Goal: Find specific page/section: Find specific page/section

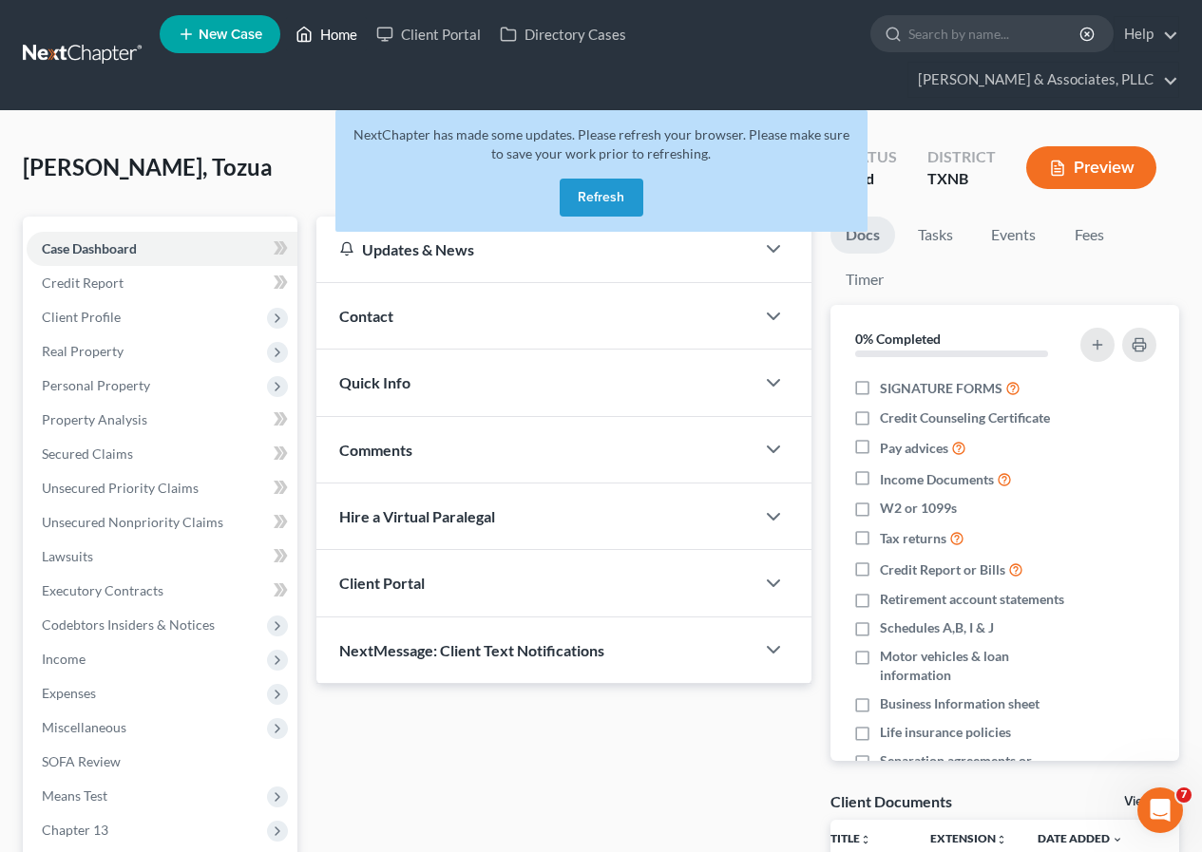
click at [338, 35] on link "Home" at bounding box center [326, 34] width 81 height 34
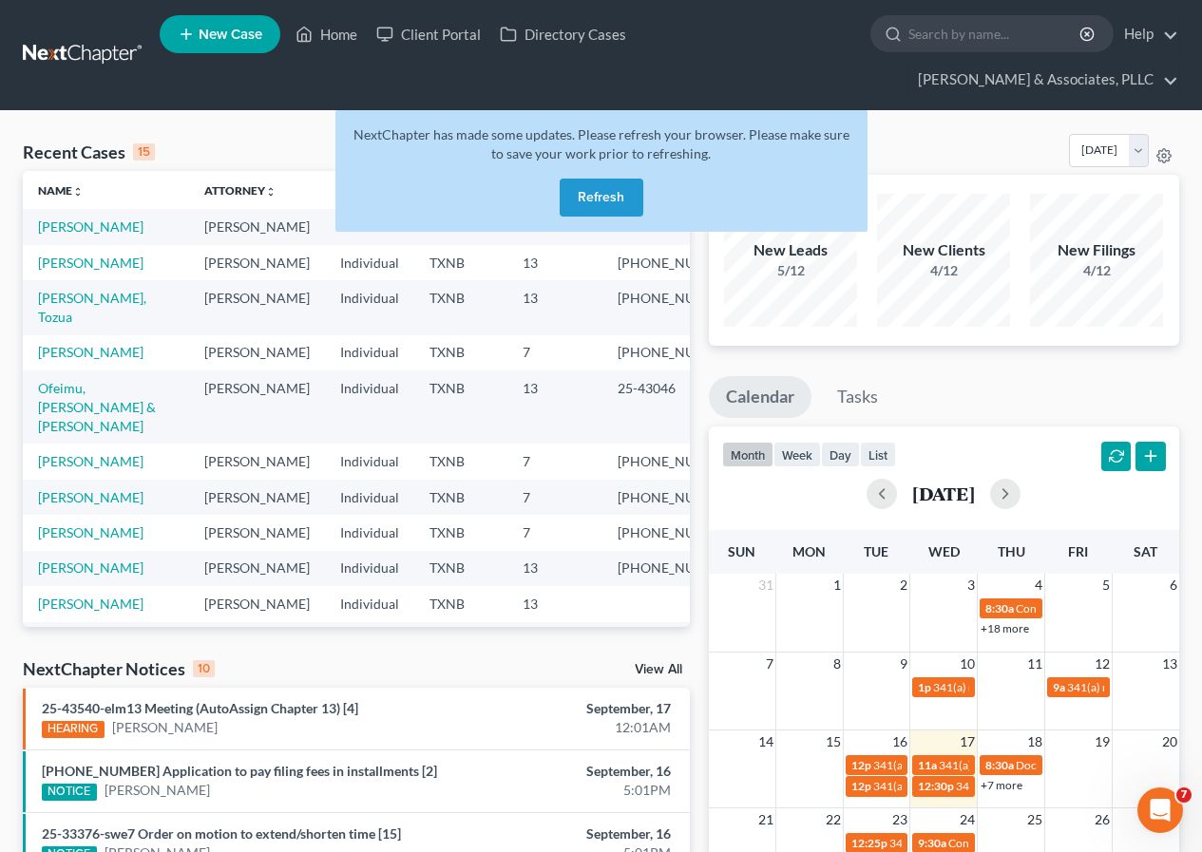
click at [584, 191] on button "Refresh" at bounding box center [602, 198] width 84 height 38
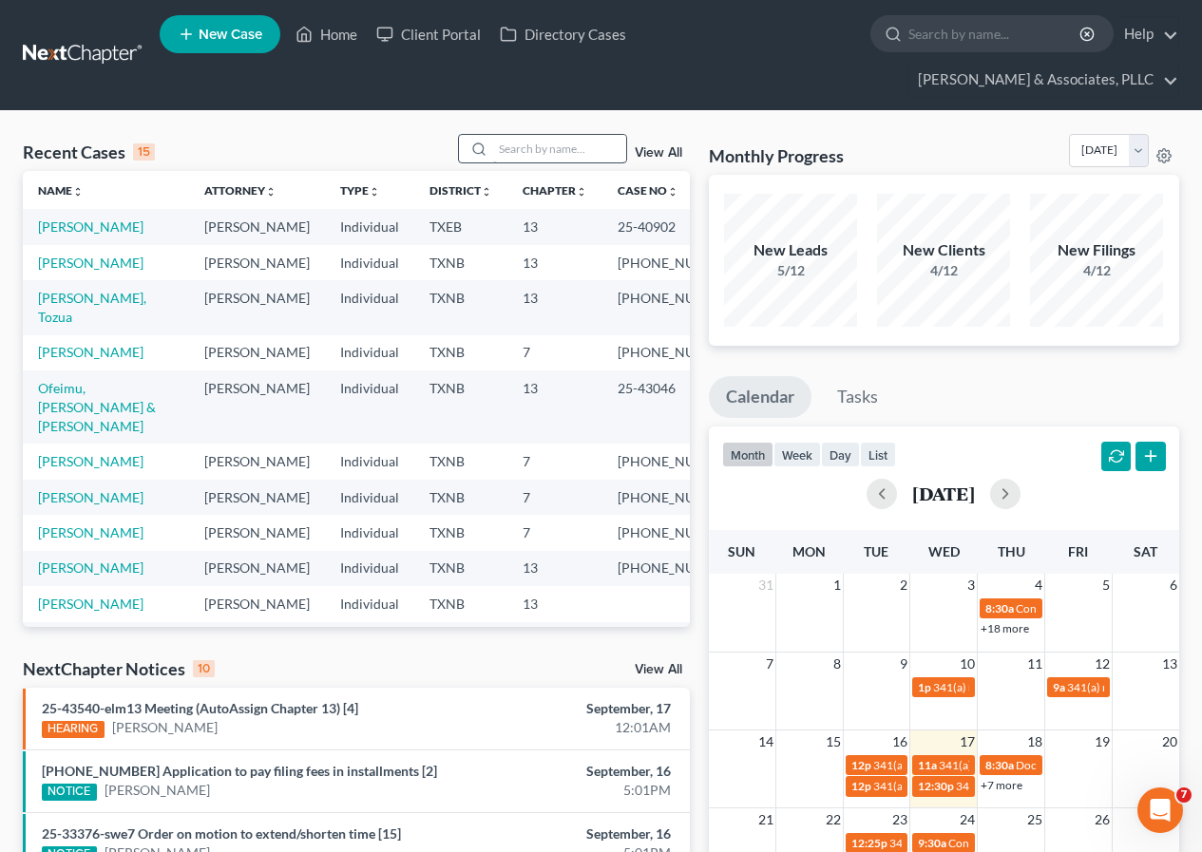
click at [511, 136] on div at bounding box center [542, 148] width 169 height 29
click at [505, 147] on input "search" at bounding box center [559, 149] width 133 height 28
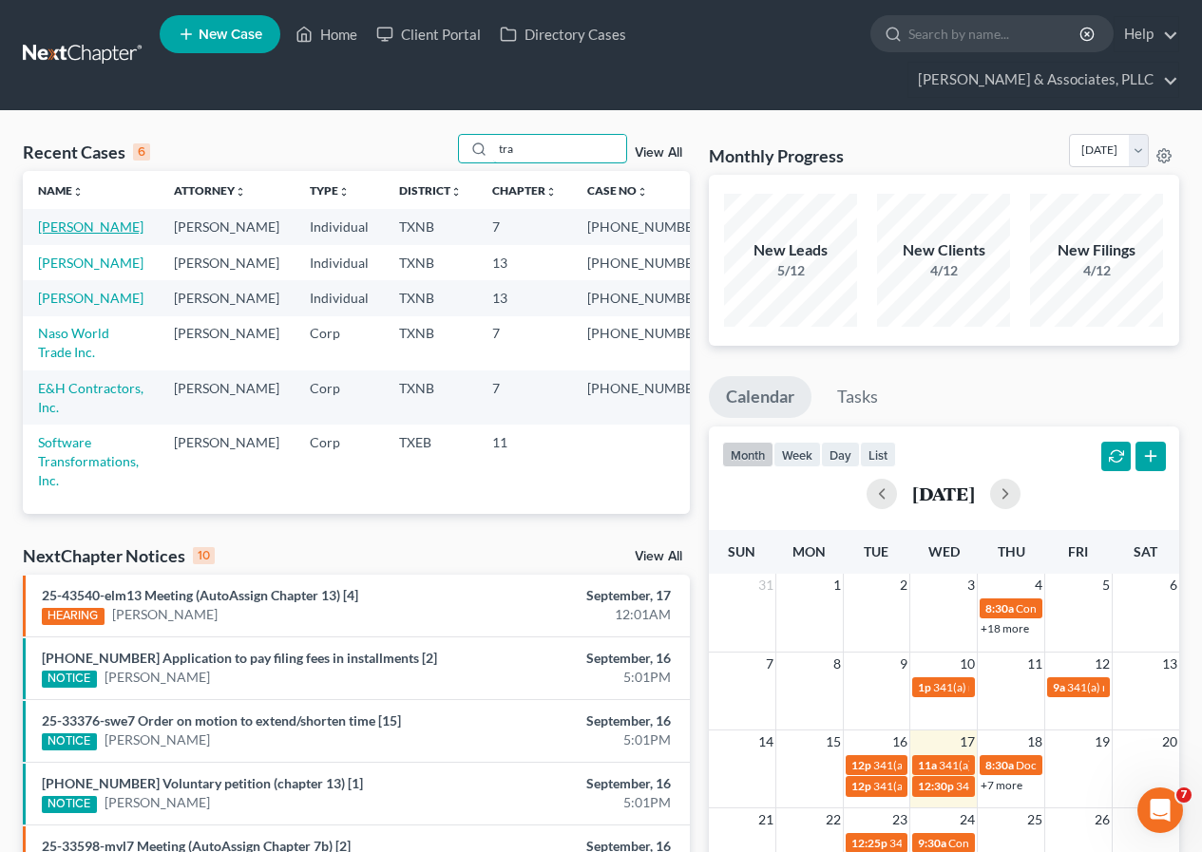
type input "tra"
click at [74, 223] on link "[PERSON_NAME]" at bounding box center [90, 227] width 105 height 16
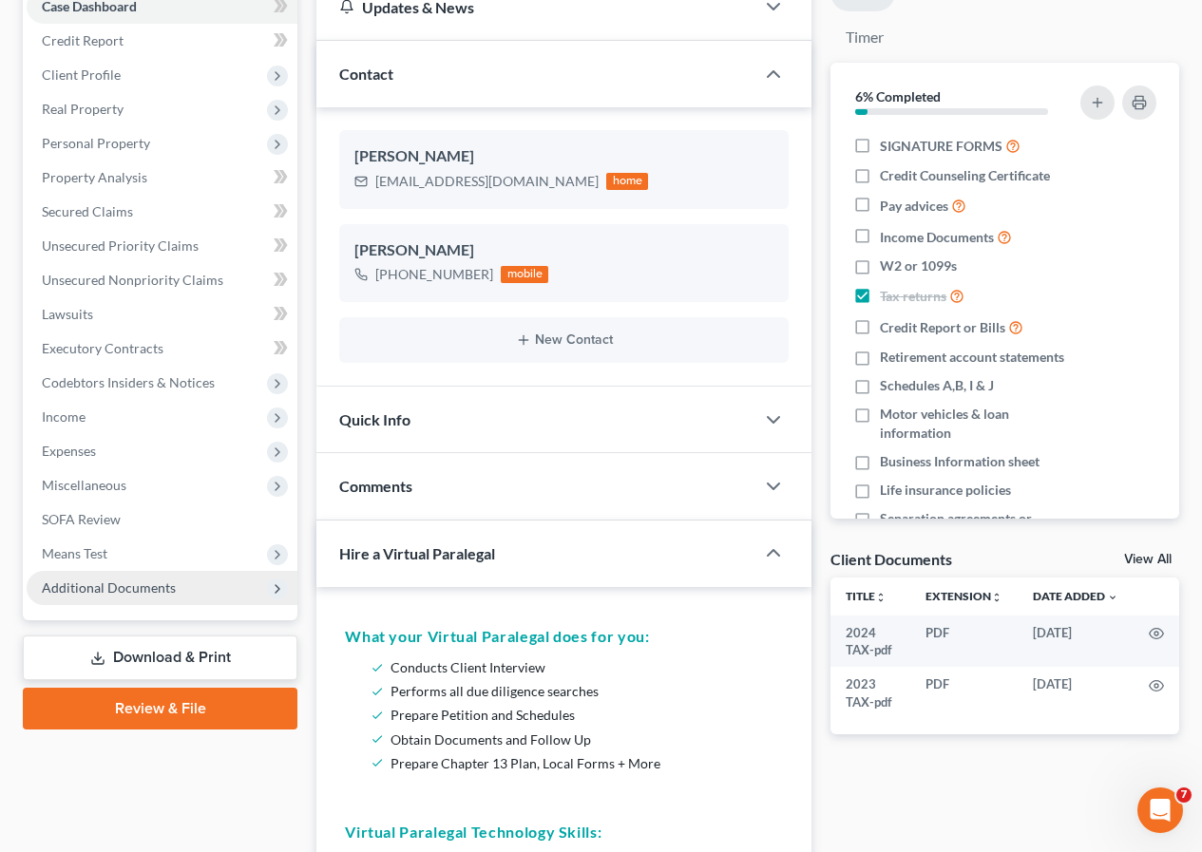
scroll to position [380, 0]
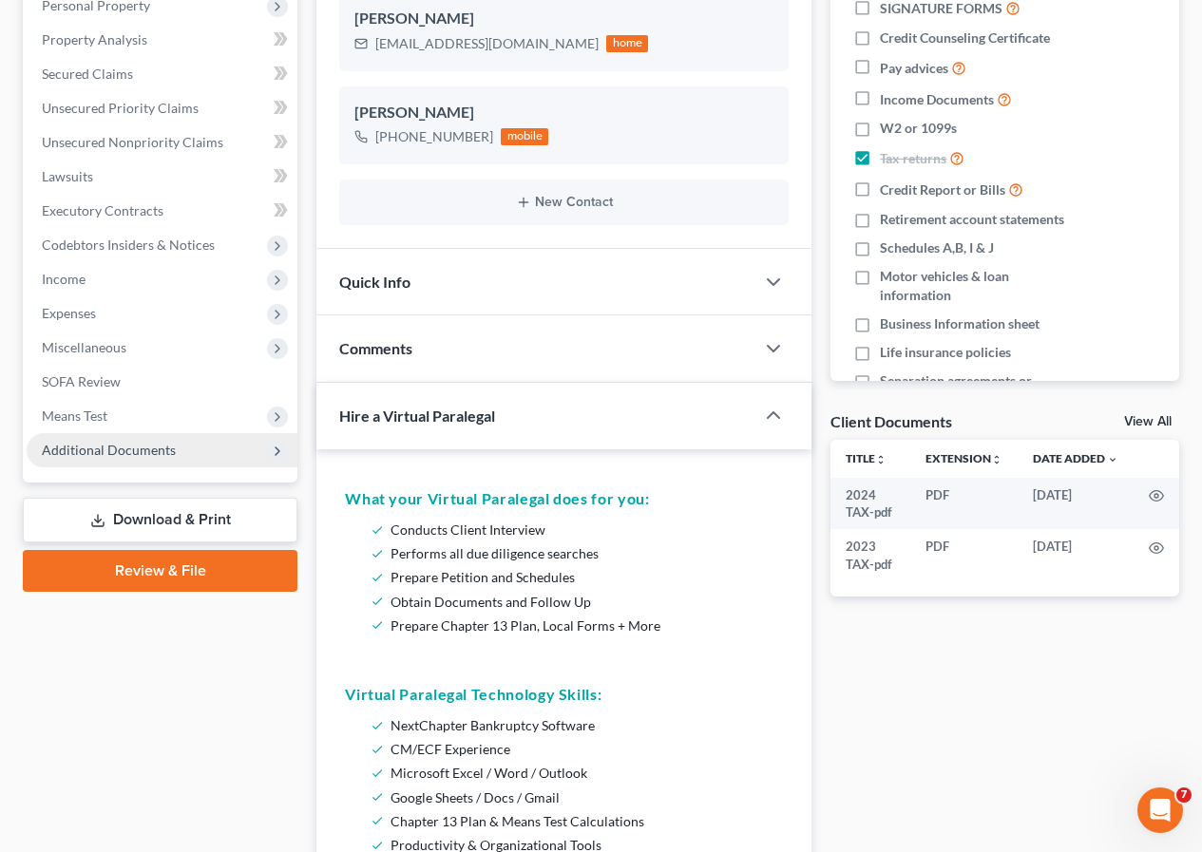
click at [98, 449] on span "Additional Documents" at bounding box center [109, 450] width 134 height 16
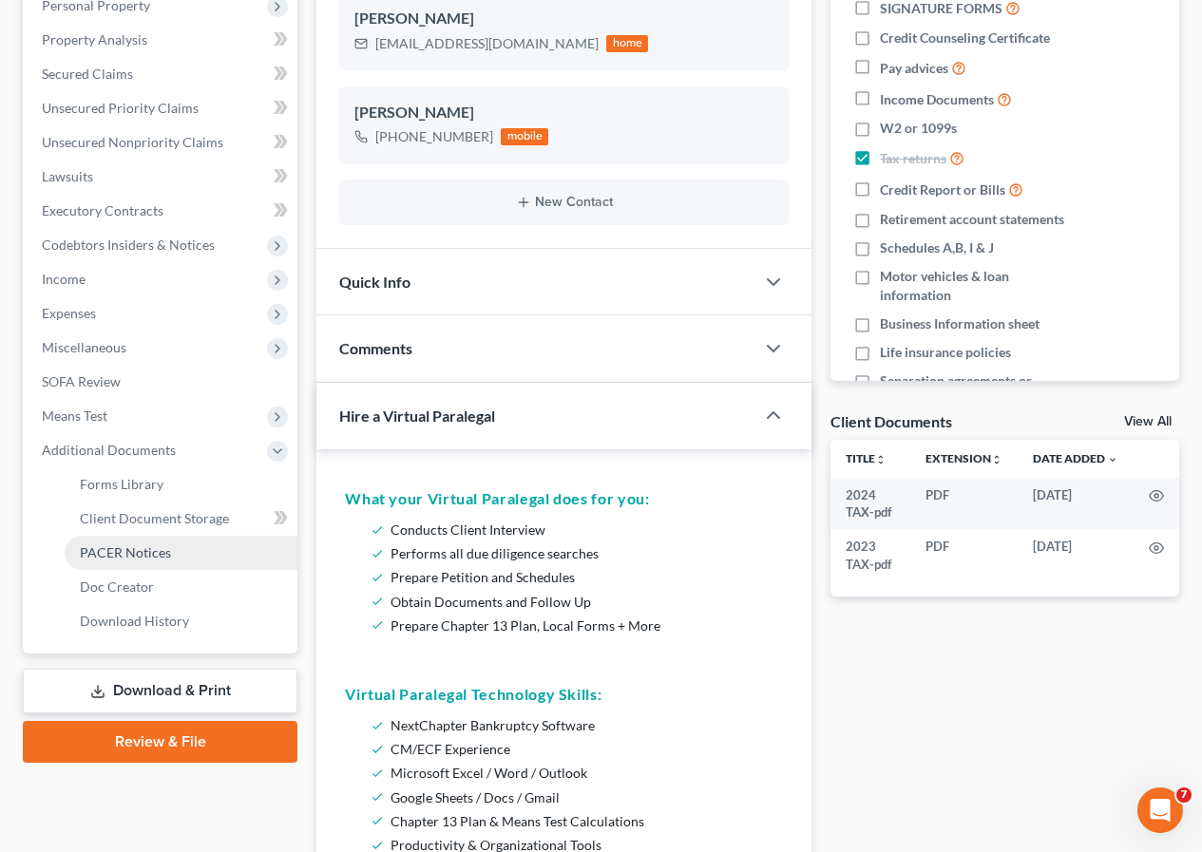
click at [163, 556] on span "PACER Notices" at bounding box center [125, 552] width 91 height 16
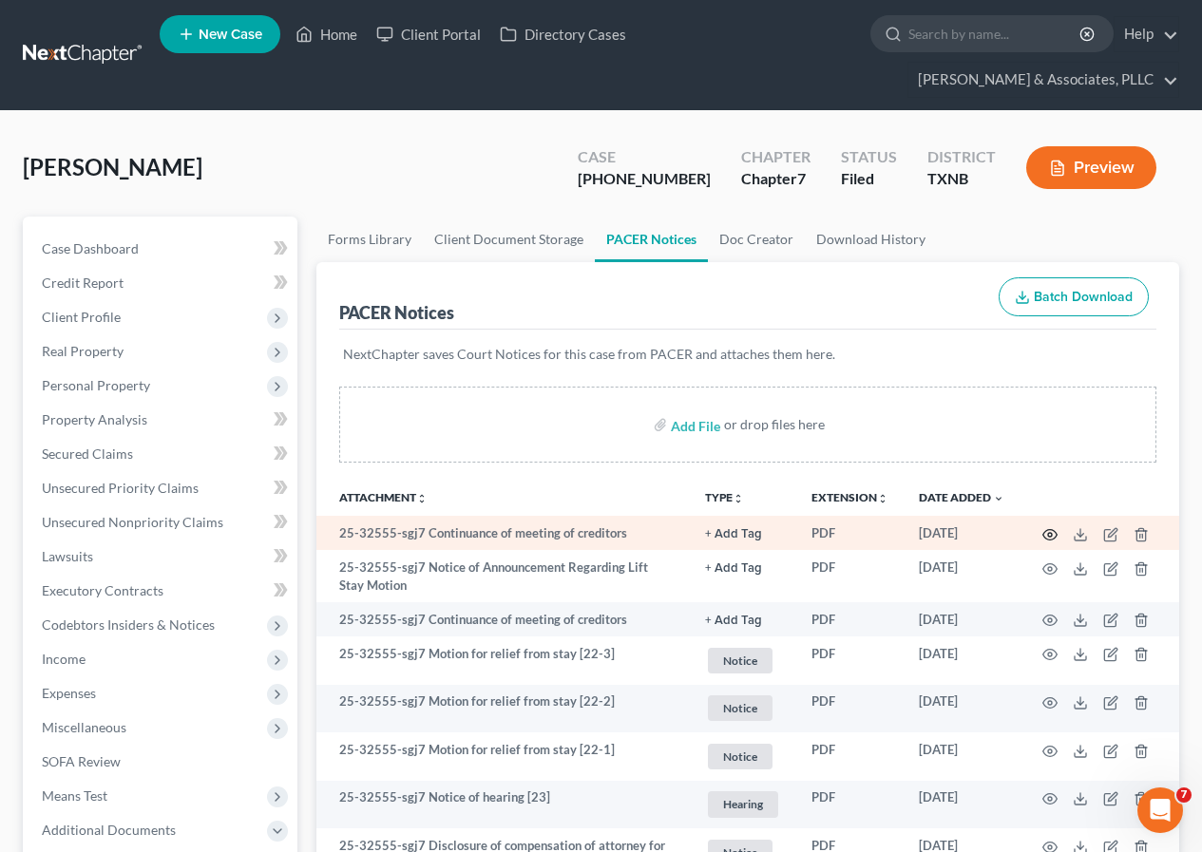
click at [1047, 533] on icon "button" at bounding box center [1049, 534] width 15 height 15
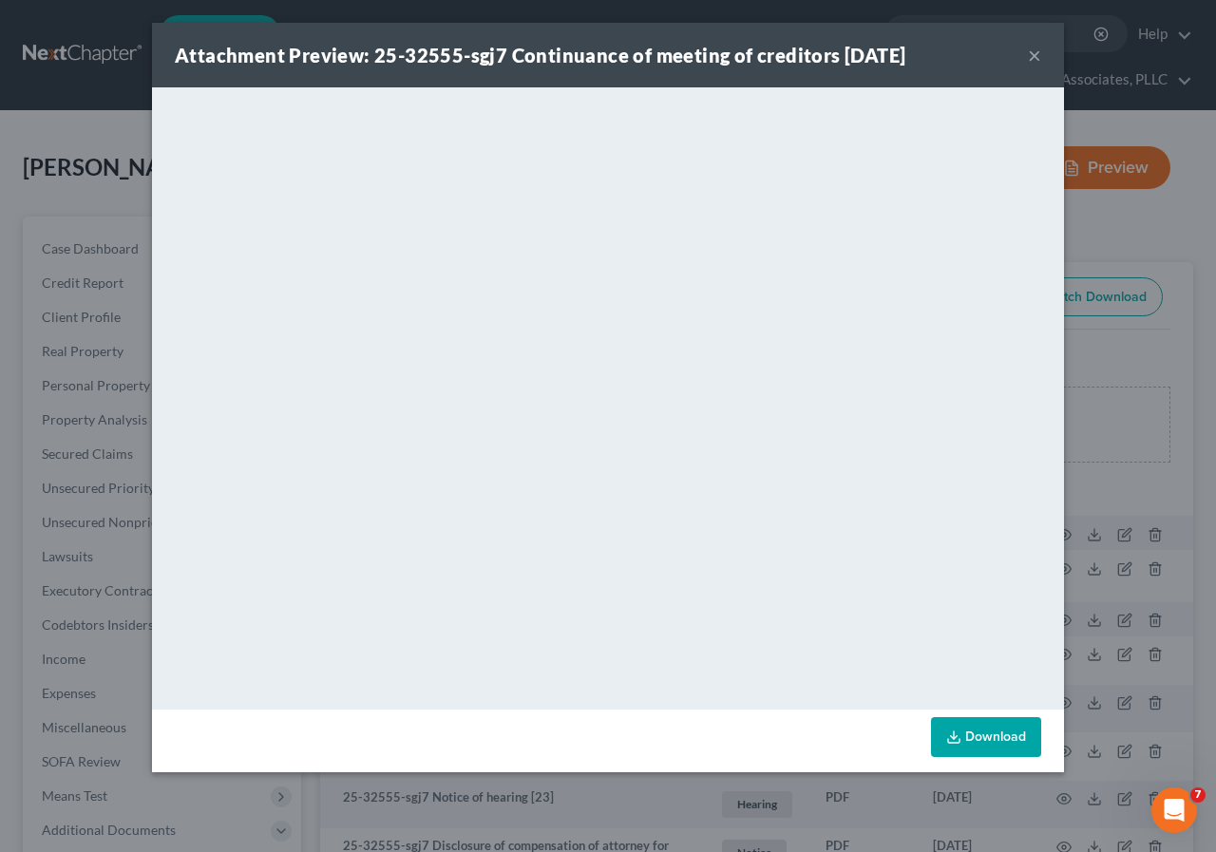
click at [1036, 53] on button "×" at bounding box center [1034, 55] width 13 height 23
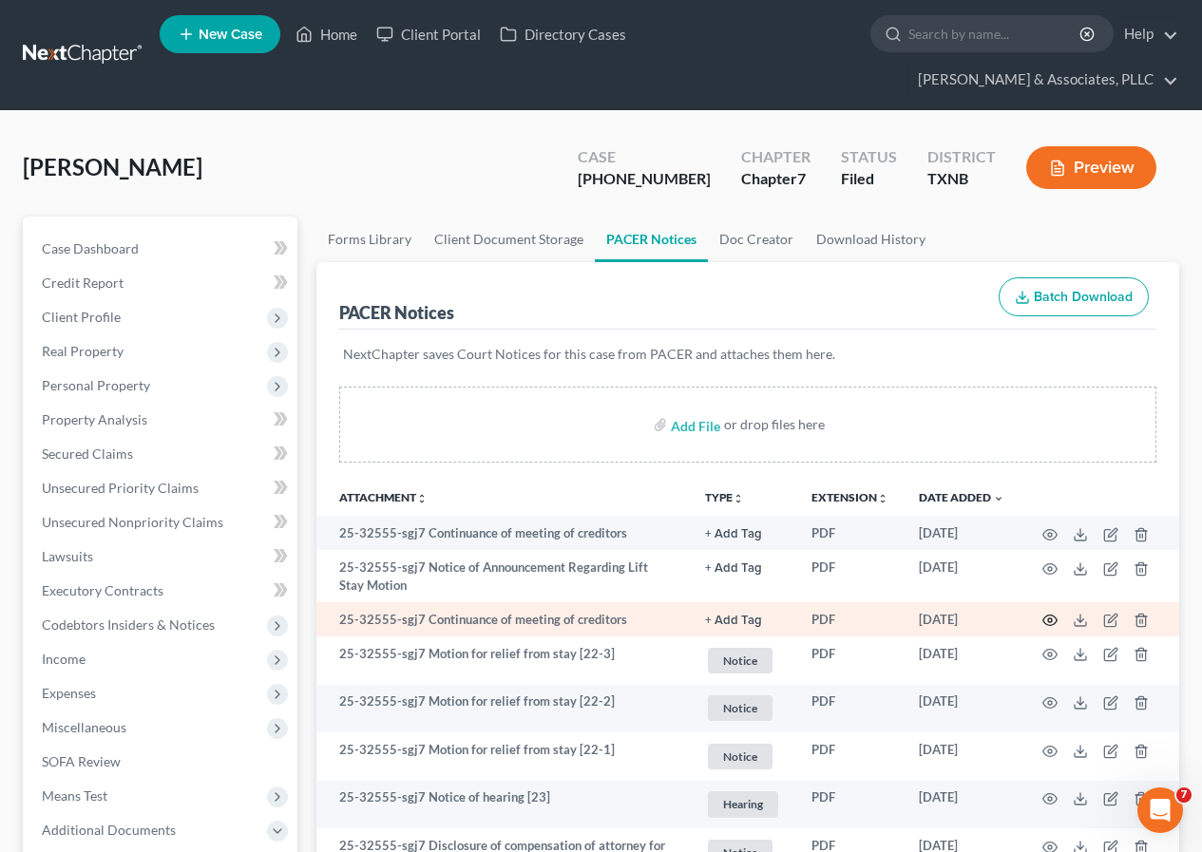
click at [1051, 619] on circle "button" at bounding box center [1050, 621] width 4 height 4
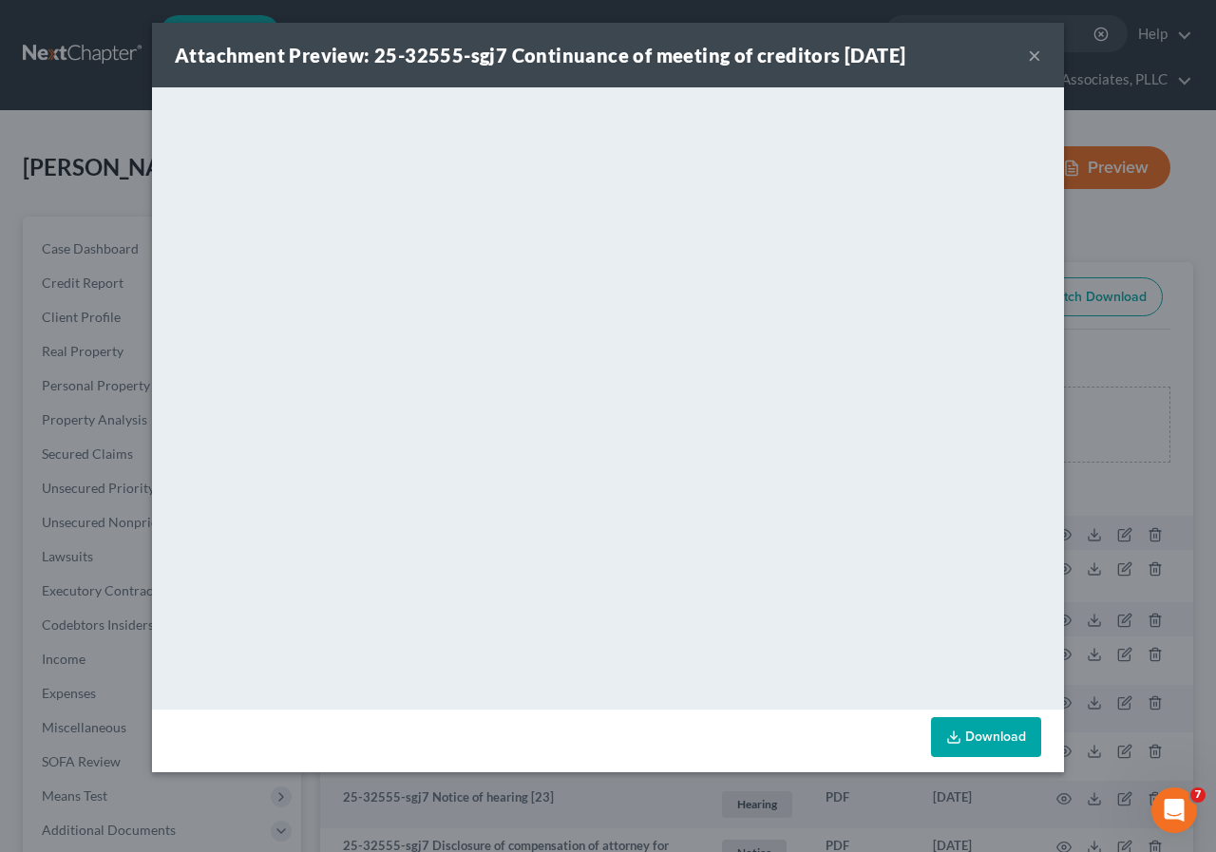
click at [1036, 56] on button "×" at bounding box center [1034, 55] width 13 height 23
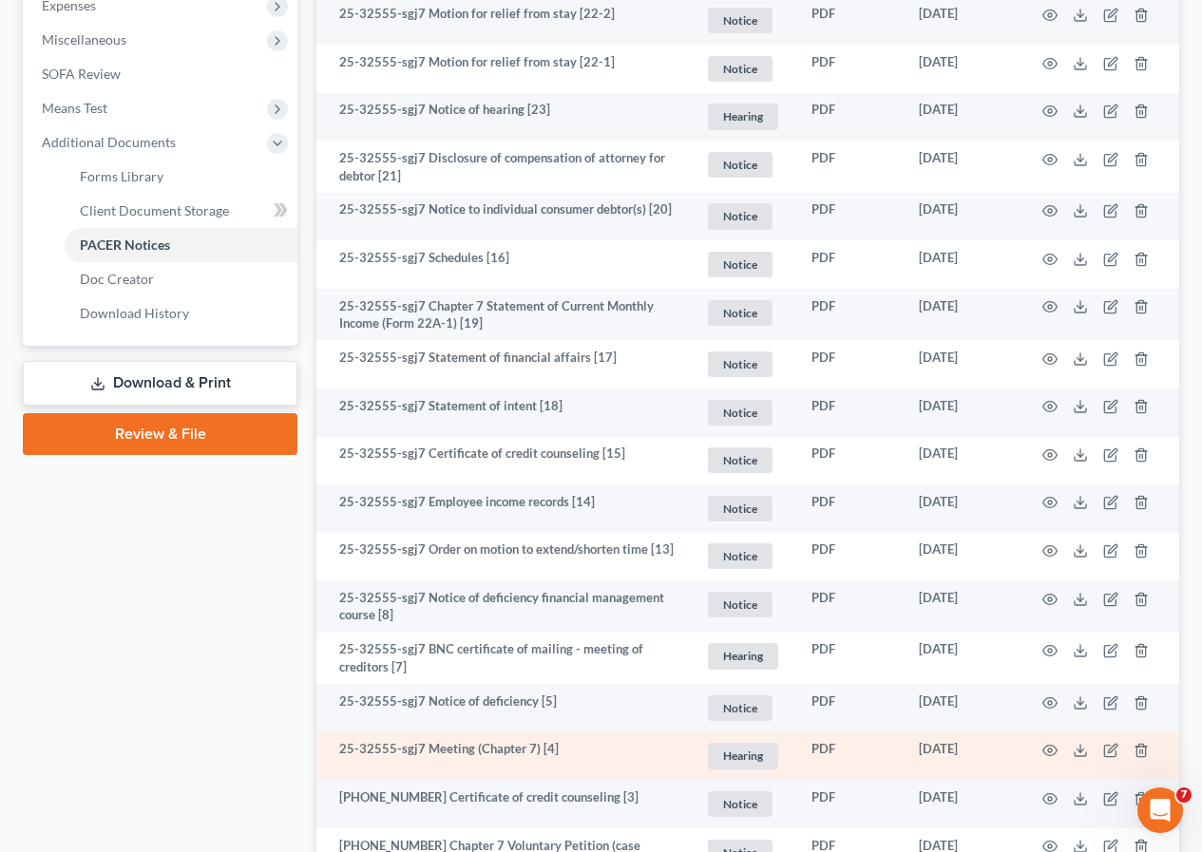
scroll to position [860, 0]
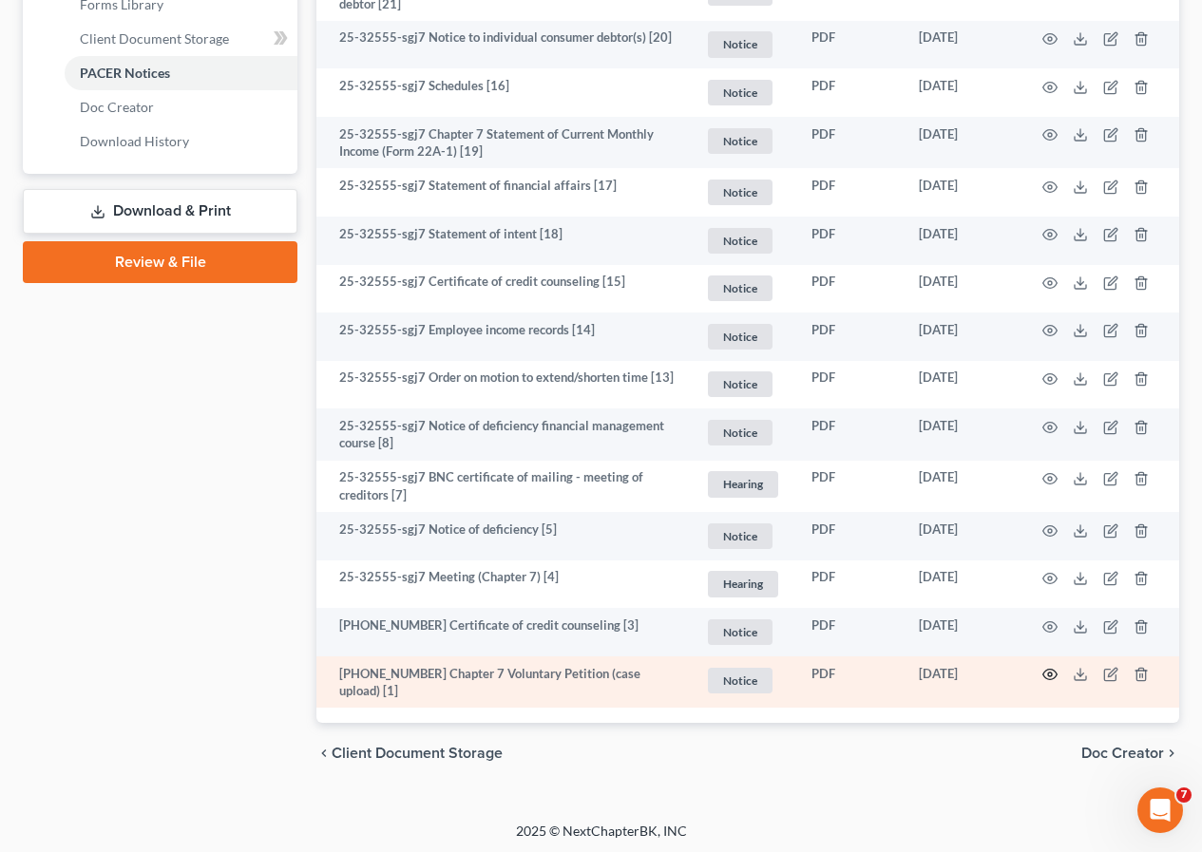
click at [1048, 677] on icon "button" at bounding box center [1049, 674] width 15 height 15
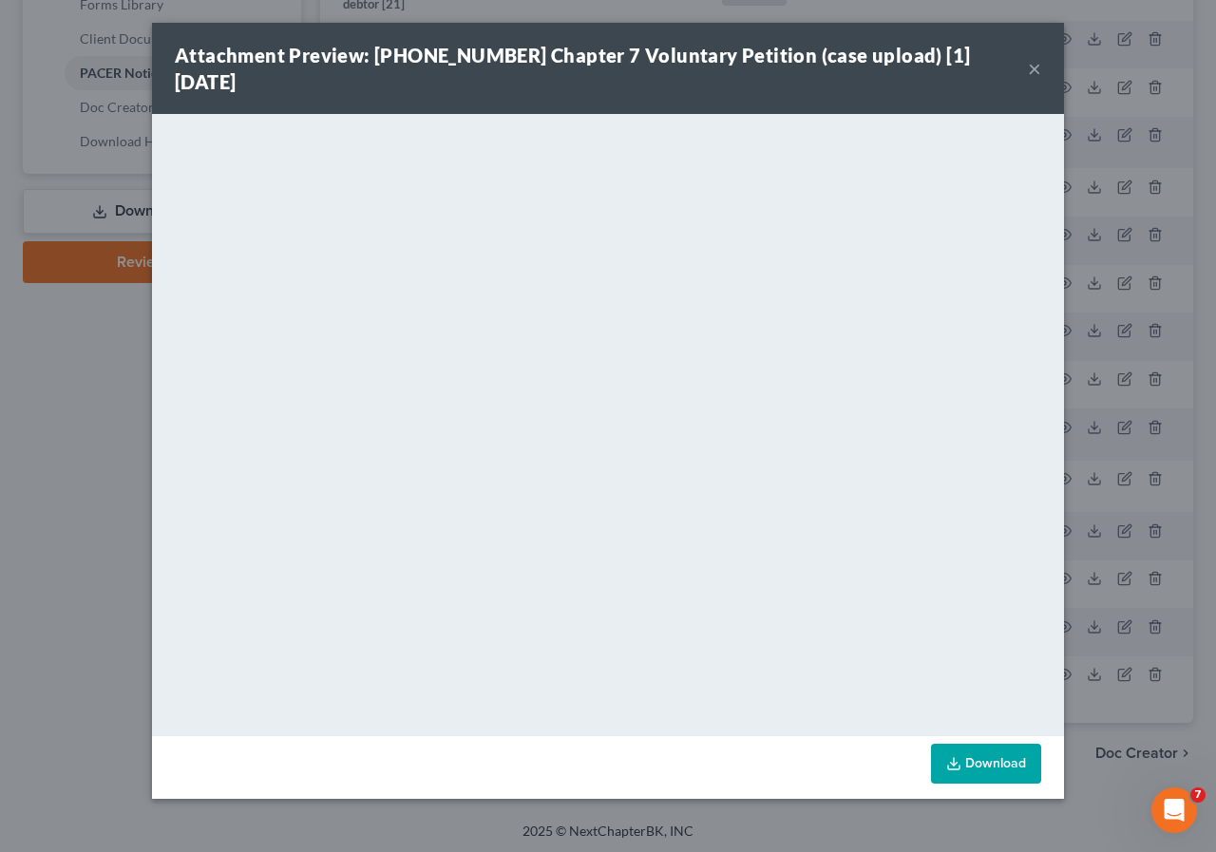
click at [1033, 58] on button "×" at bounding box center [1034, 68] width 13 height 23
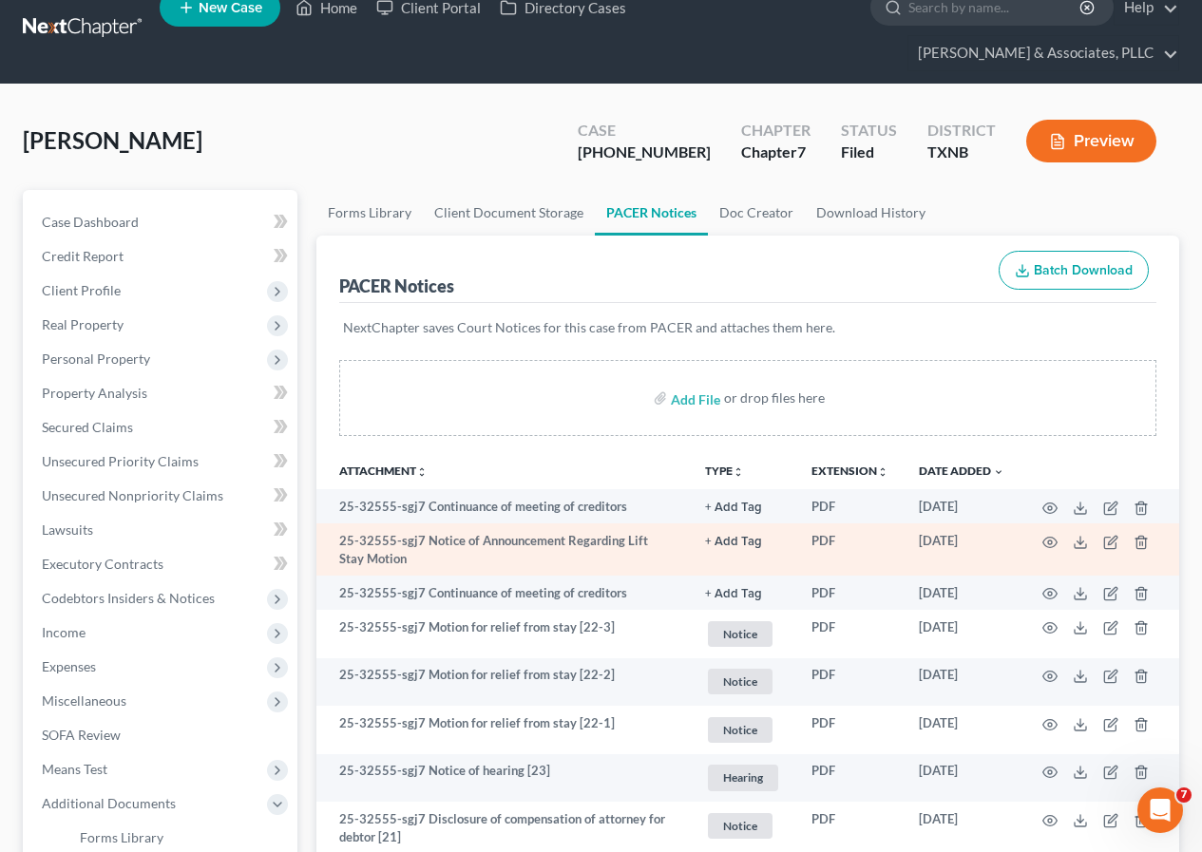
scroll to position [0, 0]
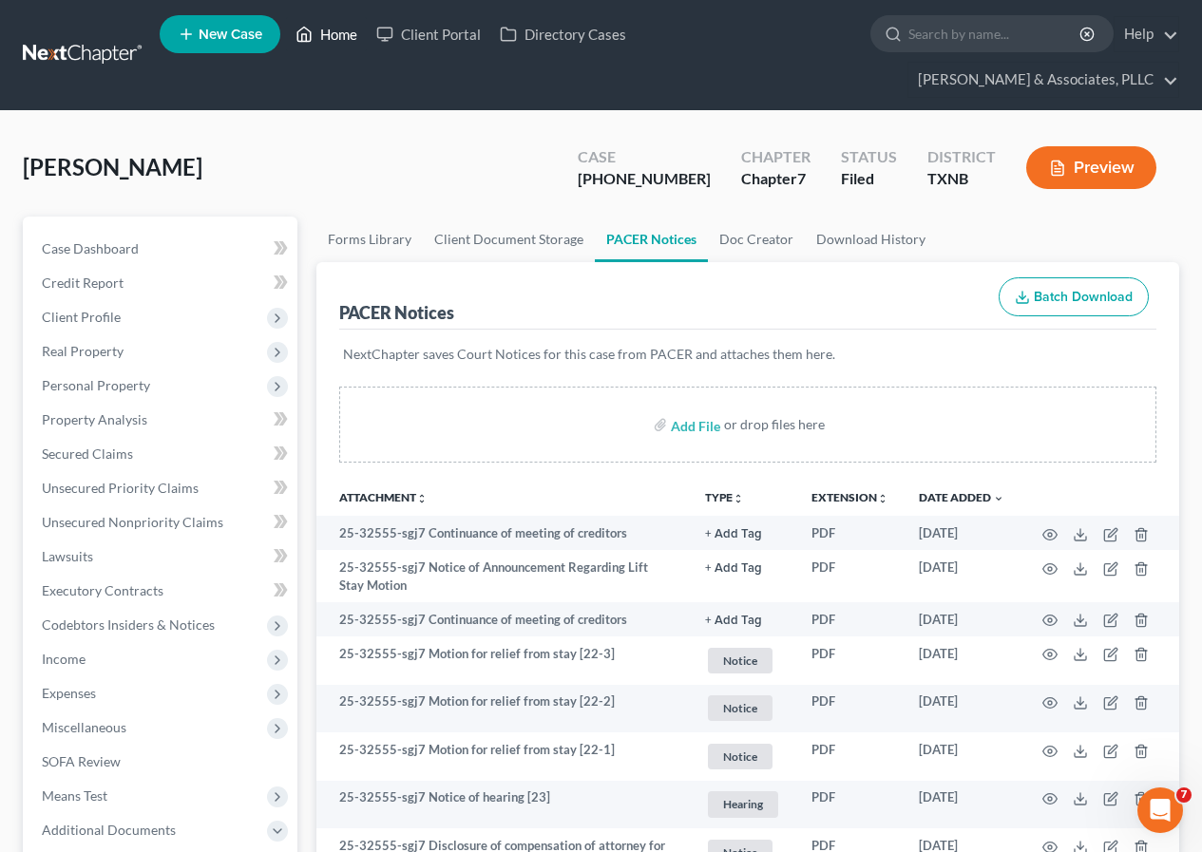
click at [333, 38] on link "Home" at bounding box center [326, 34] width 81 height 34
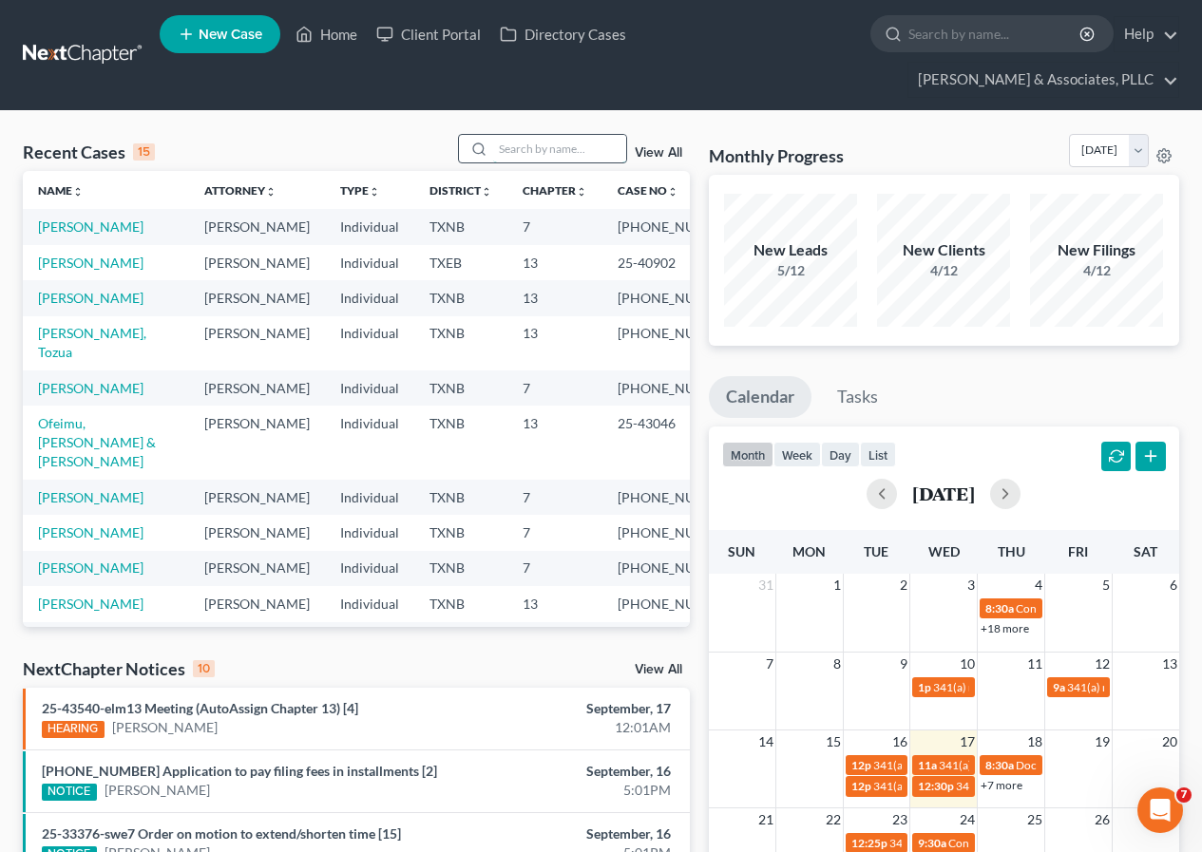
click at [526, 148] on input "search" at bounding box center [559, 149] width 133 height 28
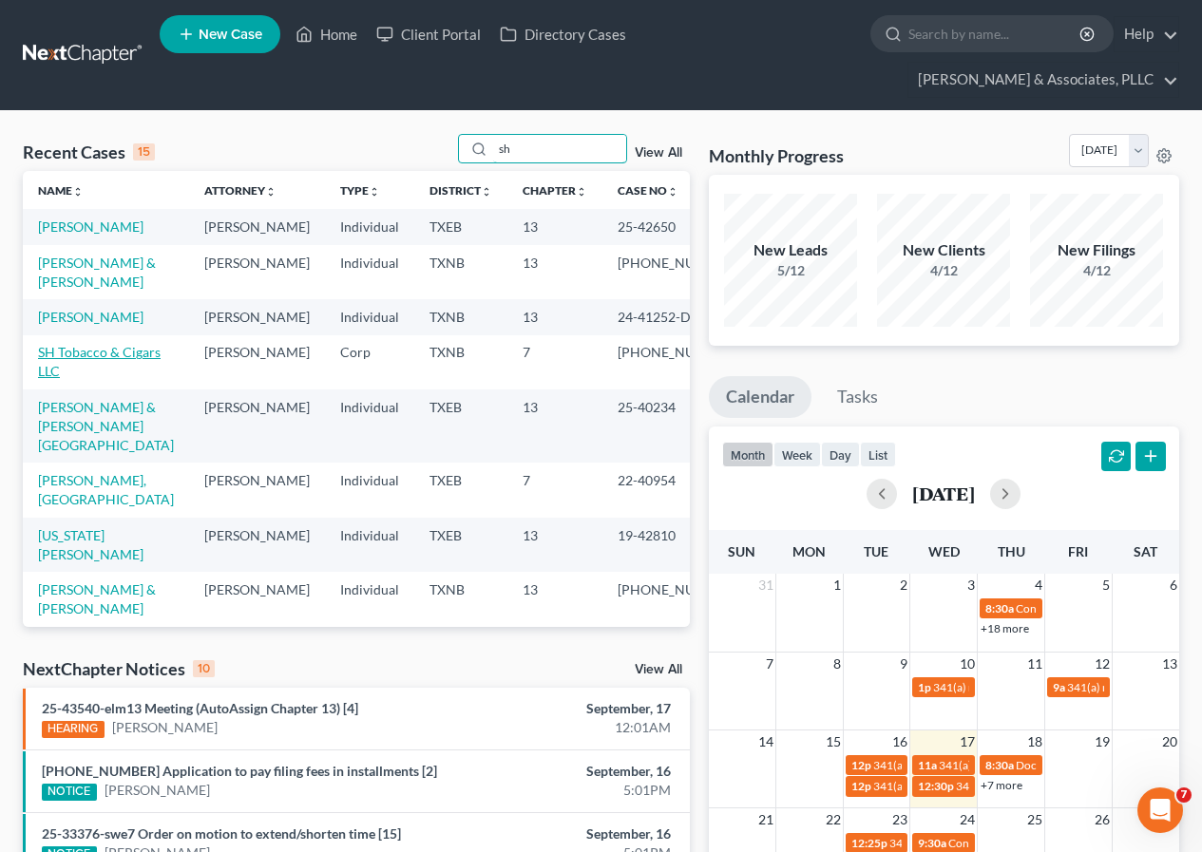
type input "sh"
click at [87, 379] on link "SH Tobacco & Cigars LLC" at bounding box center [99, 361] width 123 height 35
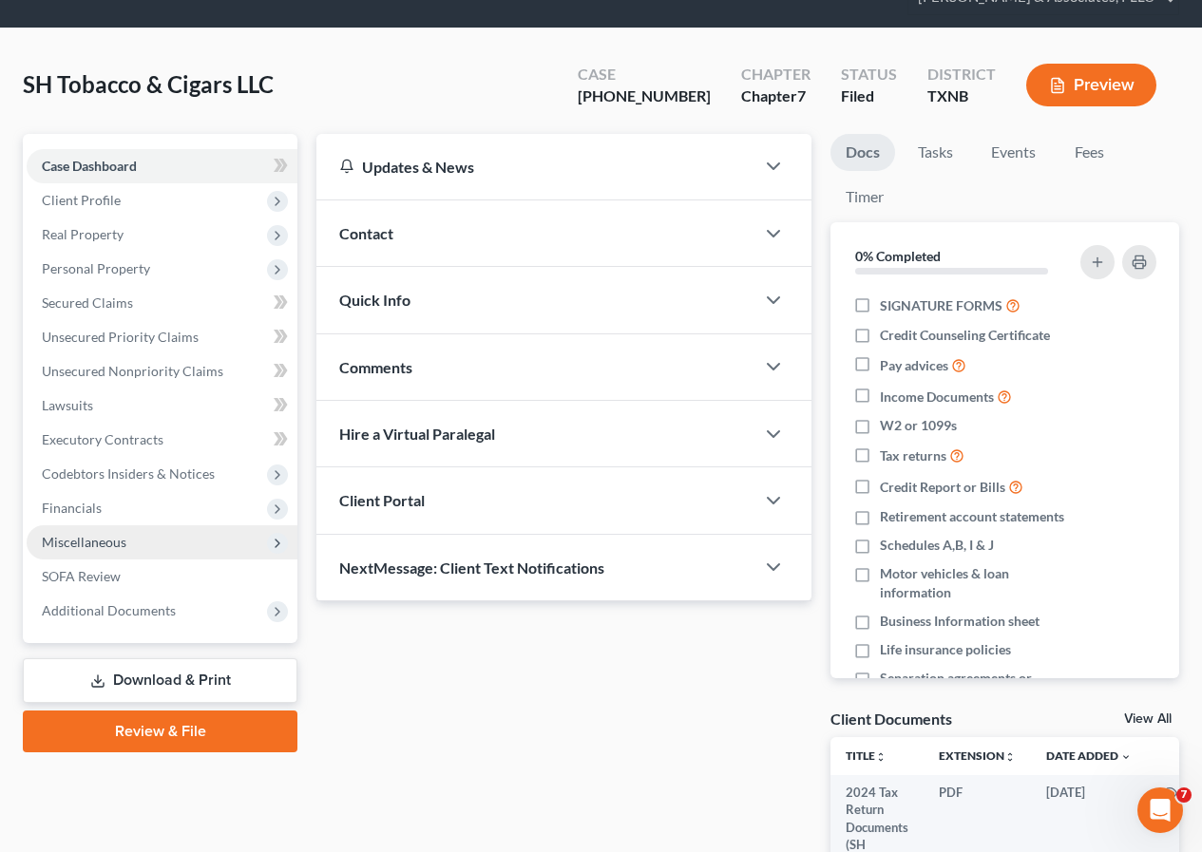
scroll to position [95, 0]
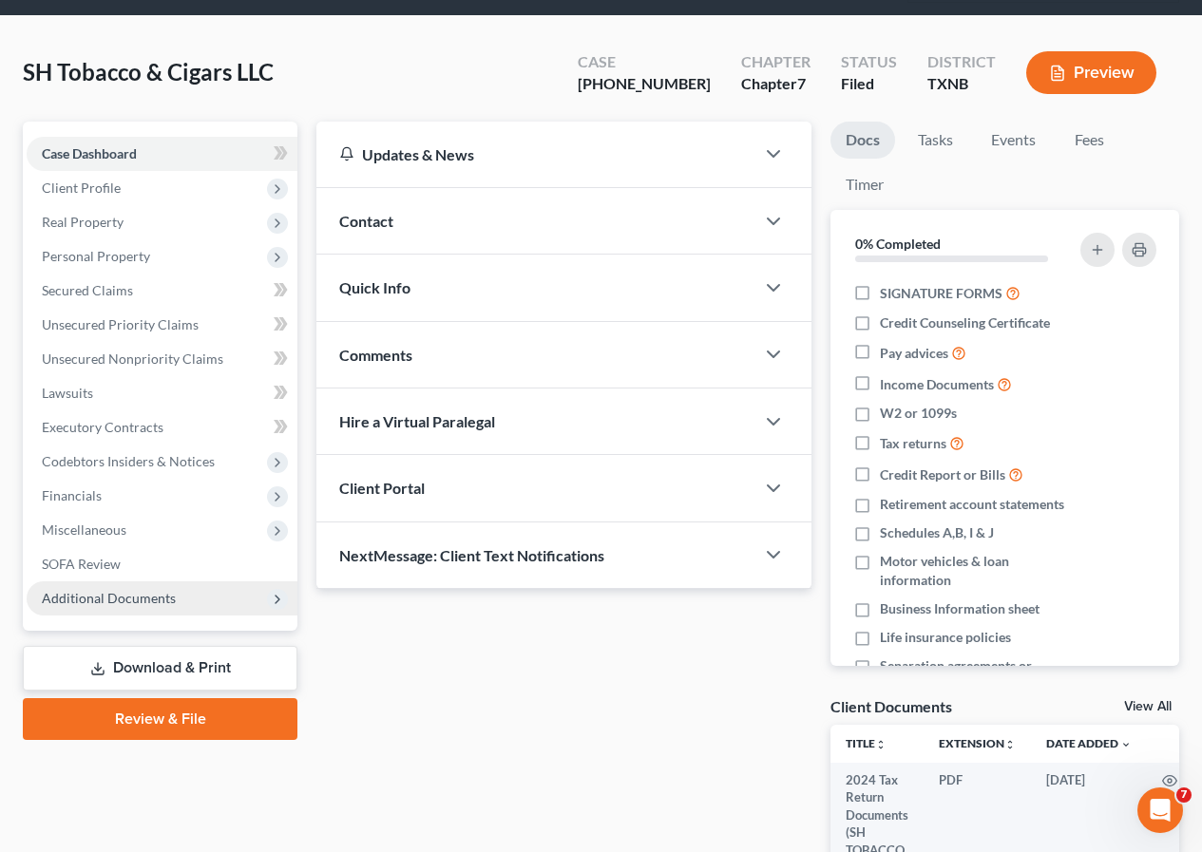
click at [143, 601] on span "Additional Documents" at bounding box center [109, 598] width 134 height 16
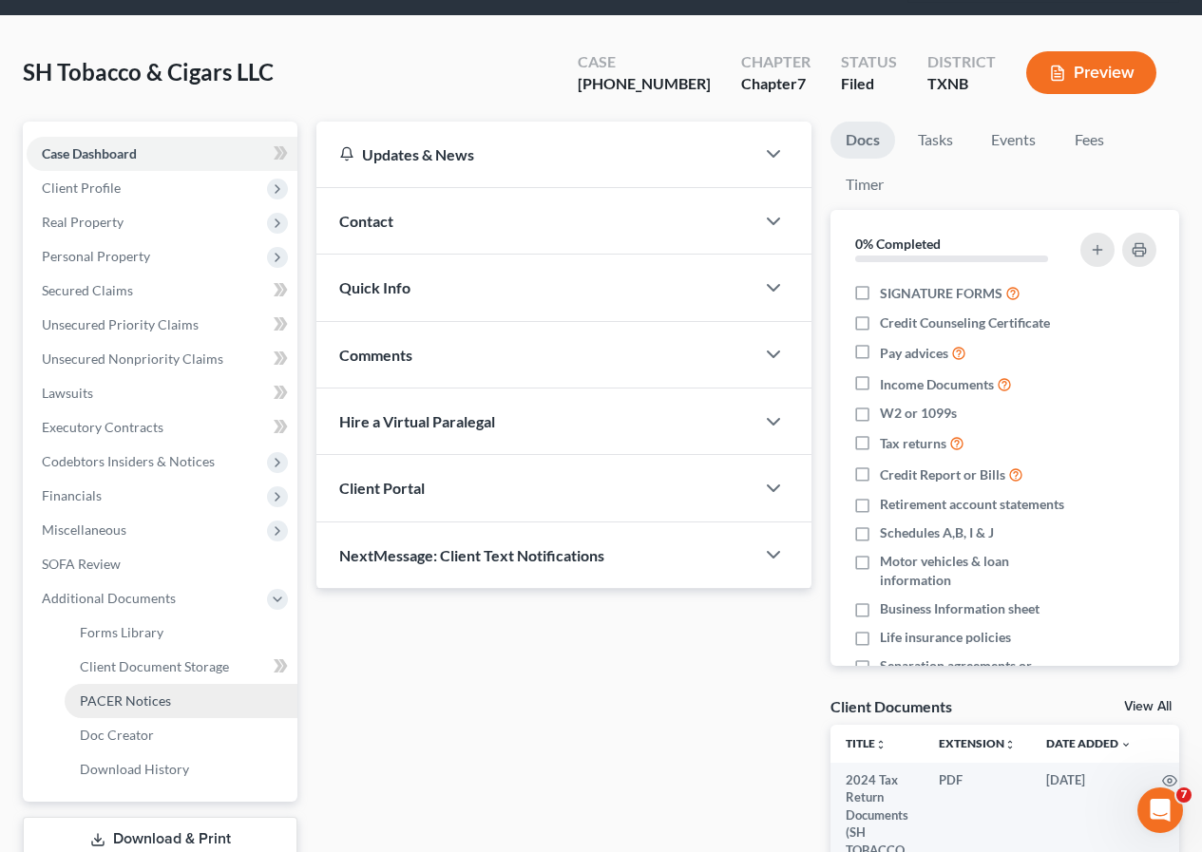
click at [175, 703] on link "PACER Notices" at bounding box center [181, 701] width 233 height 34
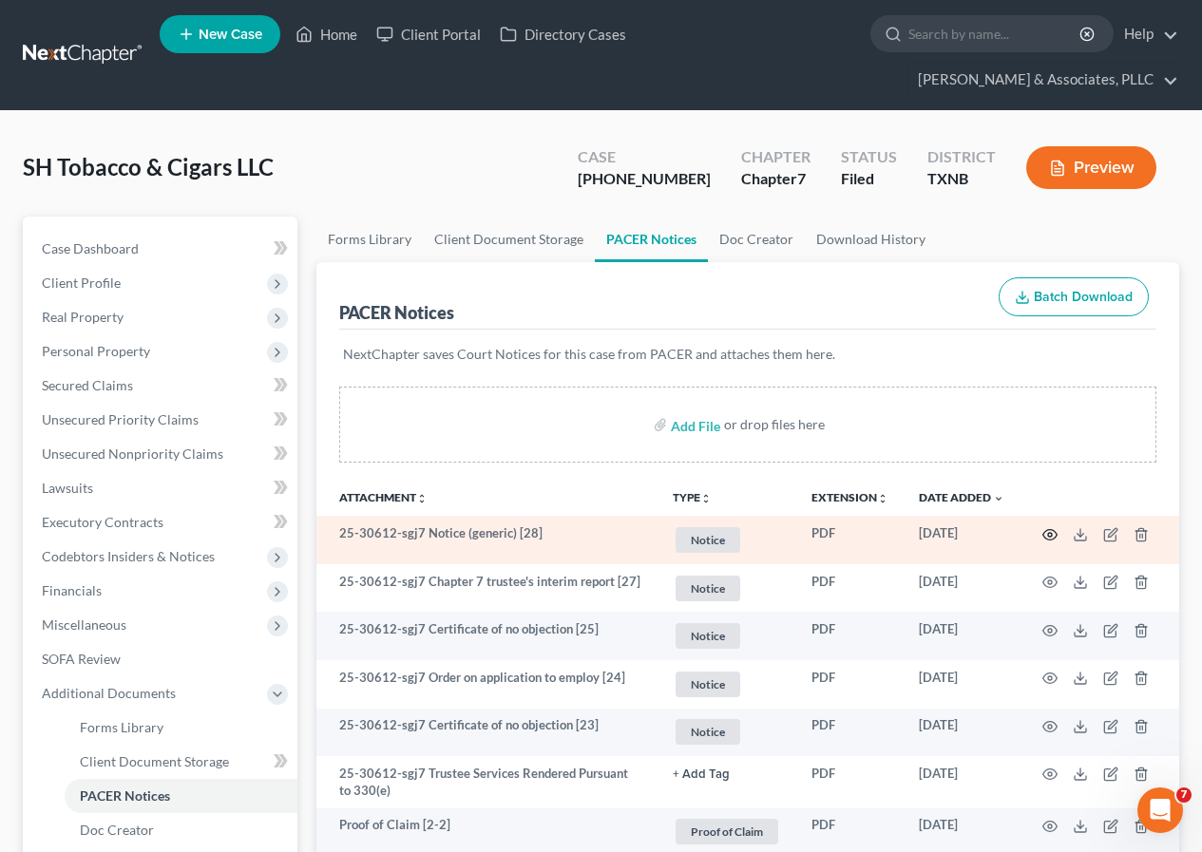
click at [1048, 536] on circle "button" at bounding box center [1050, 535] width 4 height 4
